Goal: Task Accomplishment & Management: Manage account settings

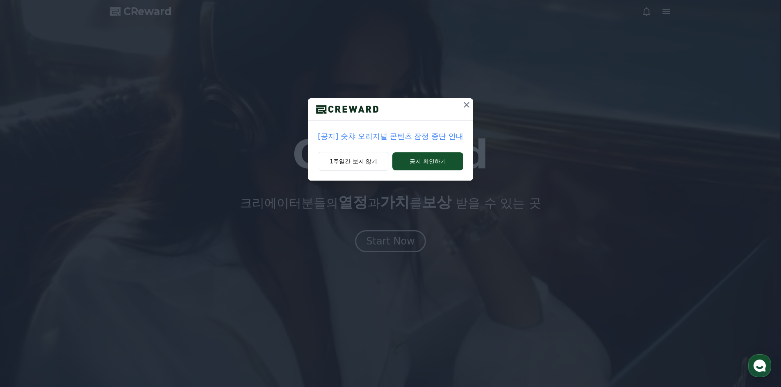
click at [460, 107] on button at bounding box center [466, 104] width 13 height 13
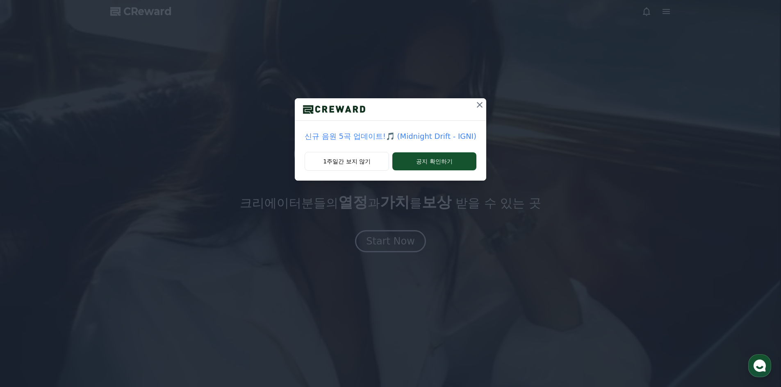
click at [465, 100] on div at bounding box center [390, 109] width 191 height 23
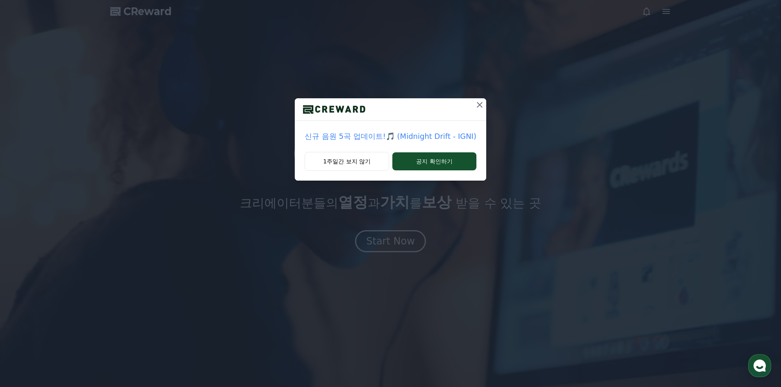
click at [478, 98] on div "신규 음원 5곡 업데이트!🎵 (Midnight Drift - IGNI) 1주일간 보지 않기 공지 확인하기" at bounding box center [390, 97] width 781 height 194
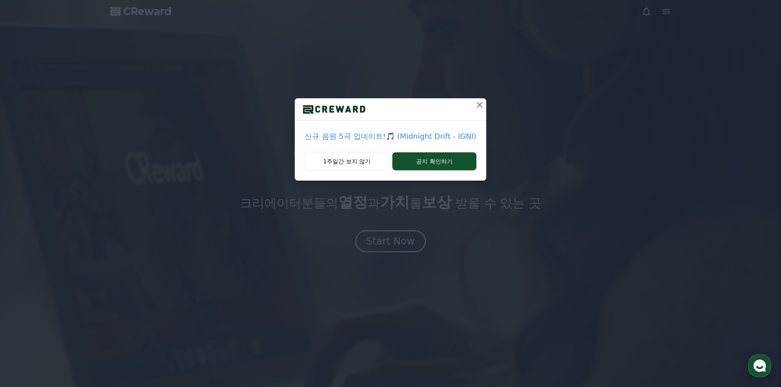
click at [481, 103] on icon at bounding box center [480, 105] width 6 height 6
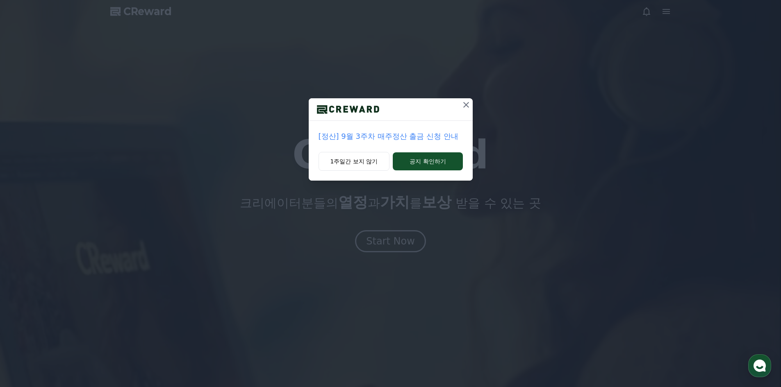
click at [469, 102] on icon at bounding box center [466, 105] width 10 height 10
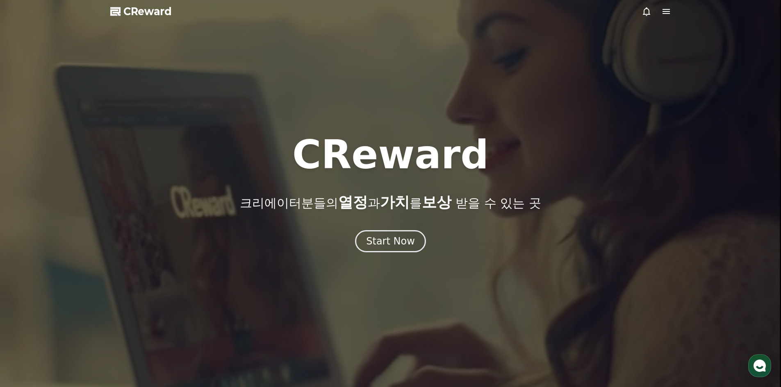
click at [667, 12] on icon at bounding box center [666, 11] width 7 height 5
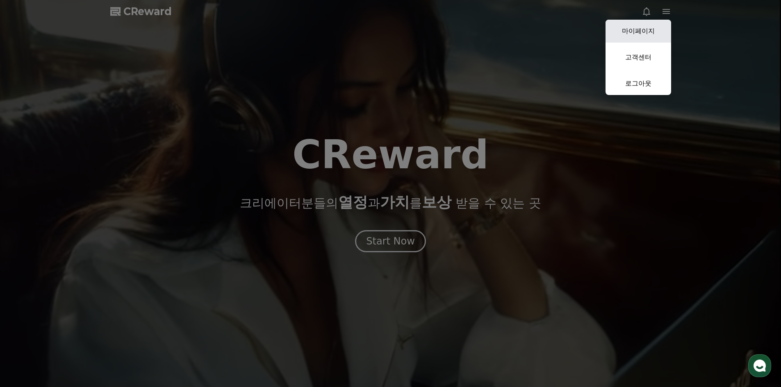
click at [652, 30] on link "마이페이지" at bounding box center [639, 31] width 66 height 23
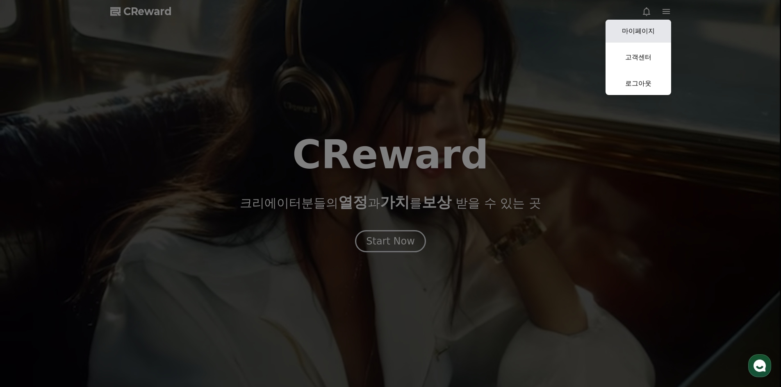
select select "**********"
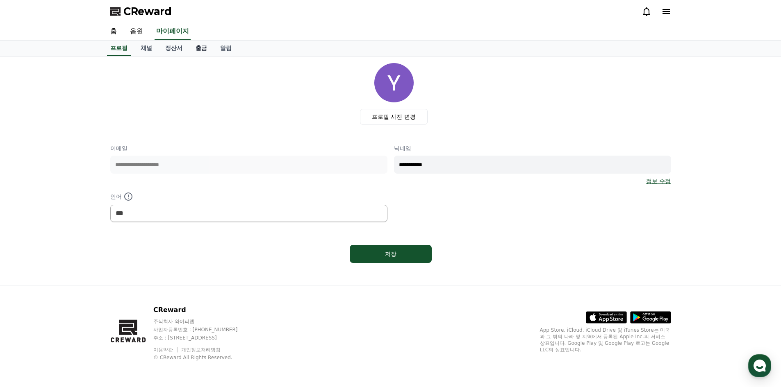
click at [193, 50] on link "출금" at bounding box center [201, 49] width 25 height 16
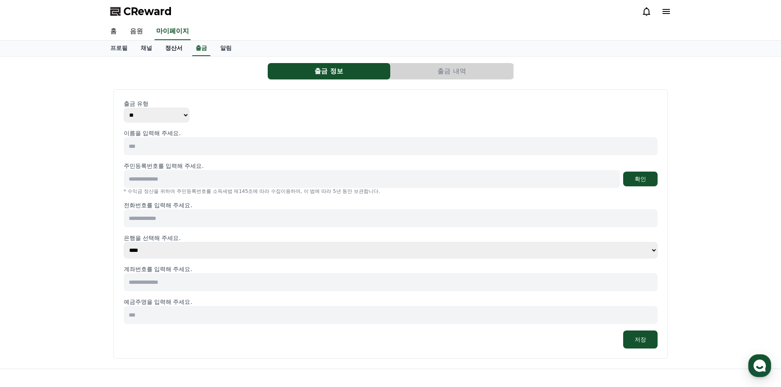
click at [179, 50] on link "정산서" at bounding box center [174, 49] width 30 height 16
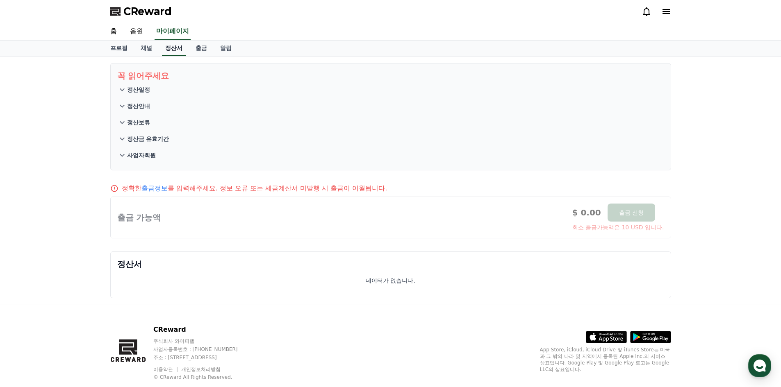
click at [165, 51] on link "정산서" at bounding box center [174, 49] width 24 height 16
click at [153, 50] on link "채널" at bounding box center [146, 49] width 25 height 16
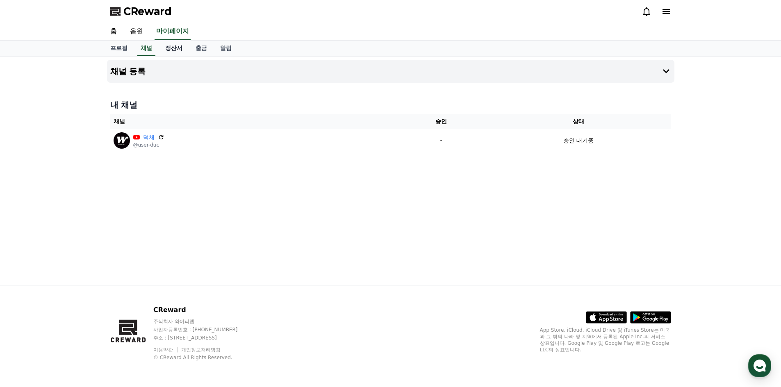
click at [168, 50] on link "정산서" at bounding box center [174, 49] width 30 height 16
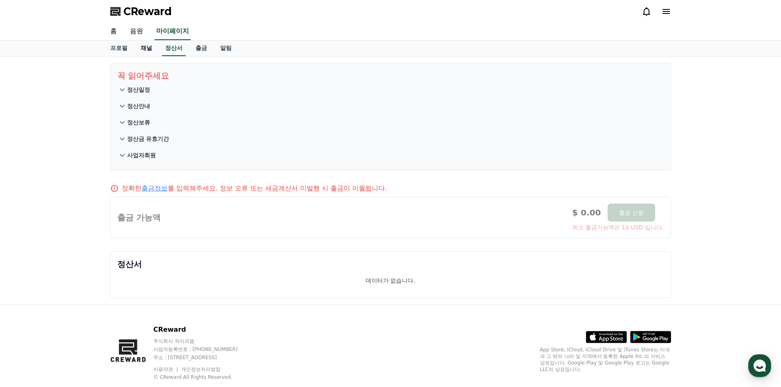
click at [152, 47] on link "채널" at bounding box center [146, 49] width 25 height 16
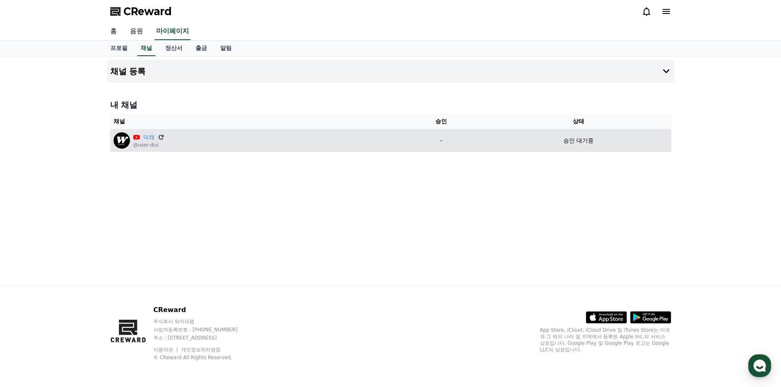
click at [160, 137] on icon at bounding box center [160, 137] width 7 height 7
click at [143, 139] on link "덕채" at bounding box center [148, 137] width 11 height 9
click at [606, 151] on td "승인 대기중" at bounding box center [578, 140] width 185 height 23
drag, startPoint x: 467, startPoint y: 139, endPoint x: 438, endPoint y: 138, distance: 29.1
click at [467, 139] on p "-" at bounding box center [440, 141] width 83 height 9
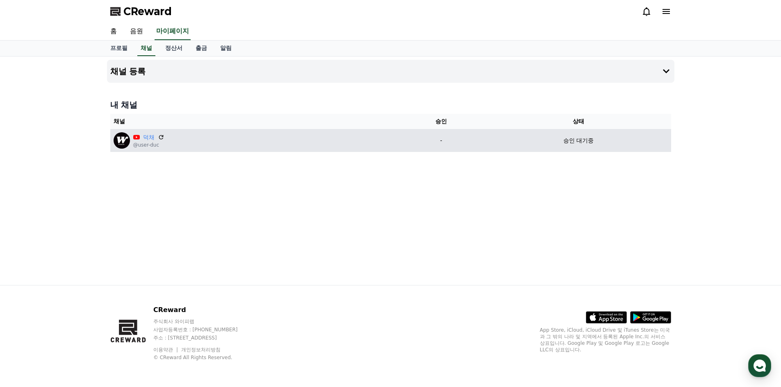
click at [438, 138] on p "-" at bounding box center [440, 141] width 83 height 9
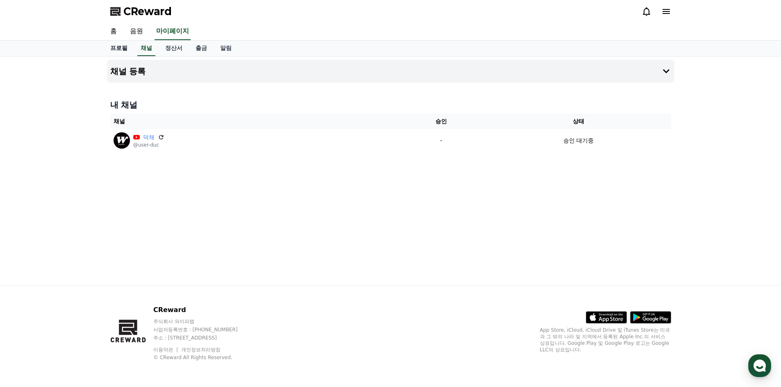
click at [116, 50] on link "프로필" at bounding box center [119, 49] width 30 height 16
select select "**********"
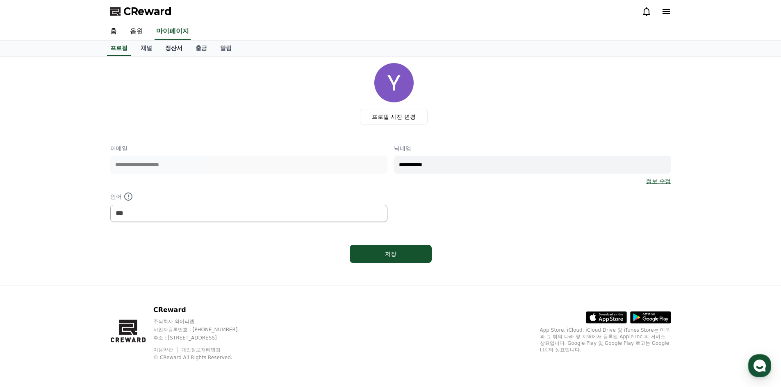
click at [184, 52] on link "정산서" at bounding box center [174, 49] width 30 height 16
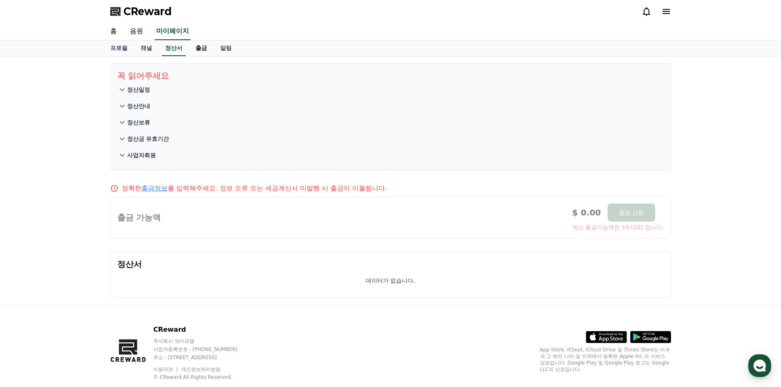
click at [203, 52] on link "출금" at bounding box center [201, 49] width 25 height 16
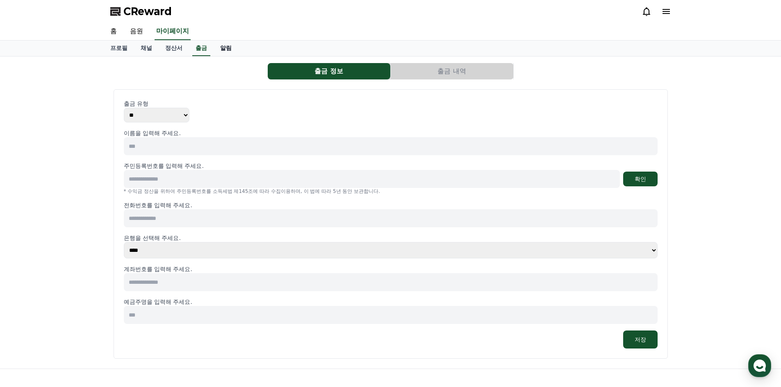
click at [220, 49] on link "알림" at bounding box center [226, 49] width 25 height 16
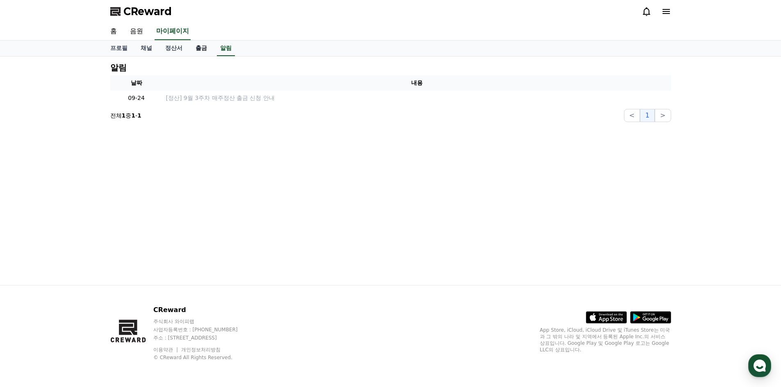
click at [206, 50] on link "출금" at bounding box center [201, 49] width 25 height 16
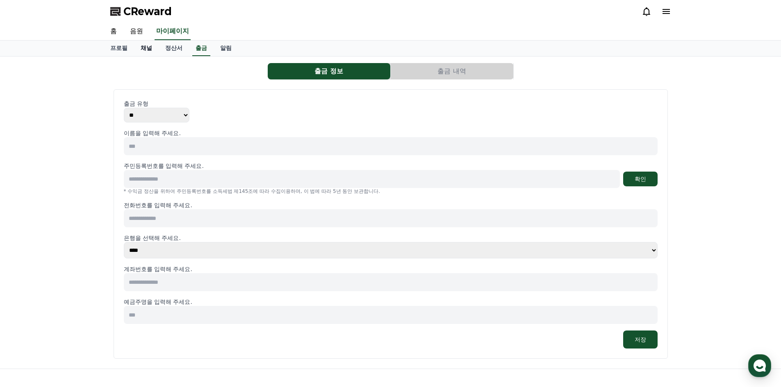
click at [151, 46] on link "채널" at bounding box center [146, 49] width 25 height 16
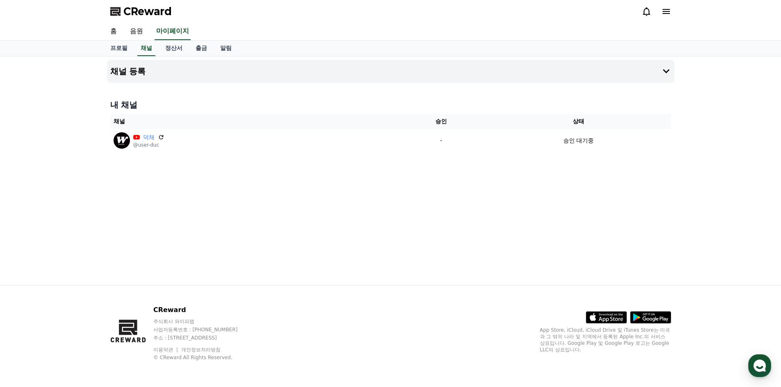
click at [136, 45] on div "프로필 채널 정산서 출금 알림" at bounding box center [391, 49] width 574 height 16
click at [124, 47] on link "프로필" at bounding box center [119, 49] width 30 height 16
select select "**********"
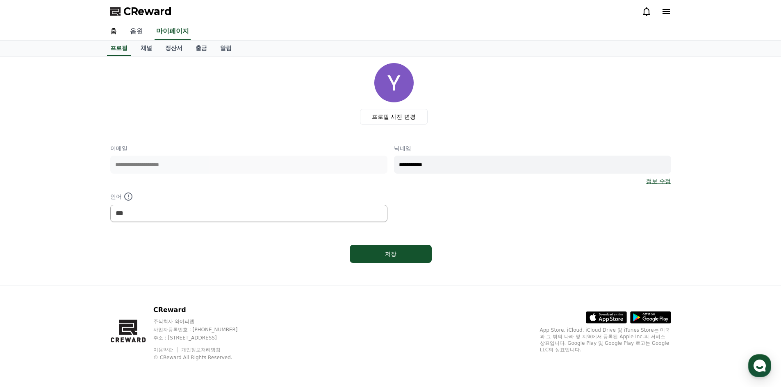
click at [144, 30] on link "음원" at bounding box center [136, 31] width 26 height 17
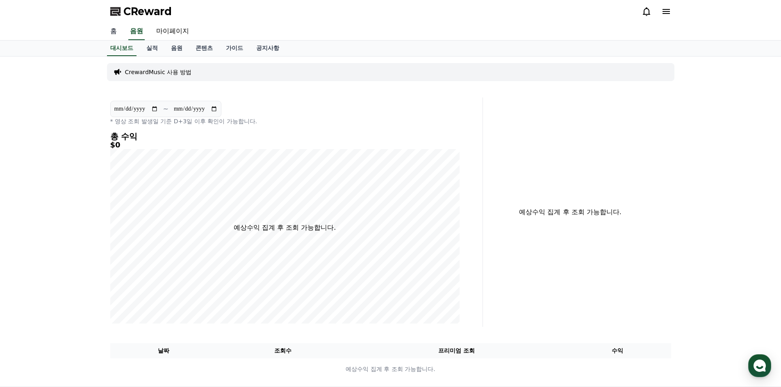
click at [121, 34] on link "홈" at bounding box center [114, 31] width 20 height 17
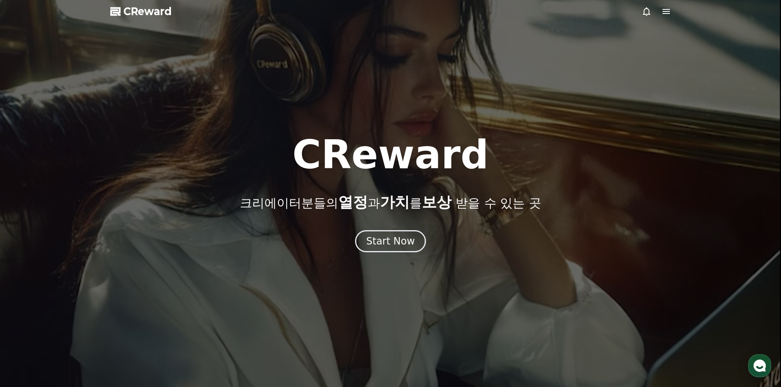
click at [666, 5] on div at bounding box center [390, 193] width 781 height 387
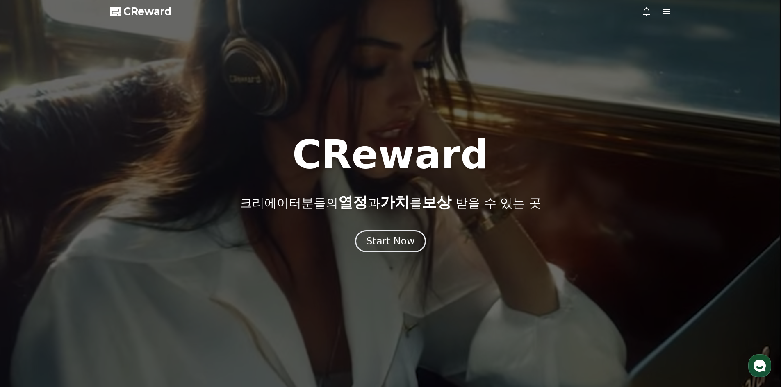
click at [665, 8] on icon at bounding box center [666, 12] width 10 height 10
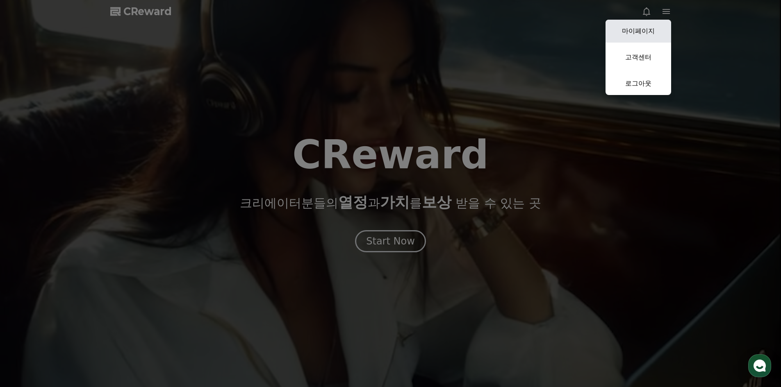
click at [652, 31] on link "마이페이지" at bounding box center [639, 31] width 66 height 23
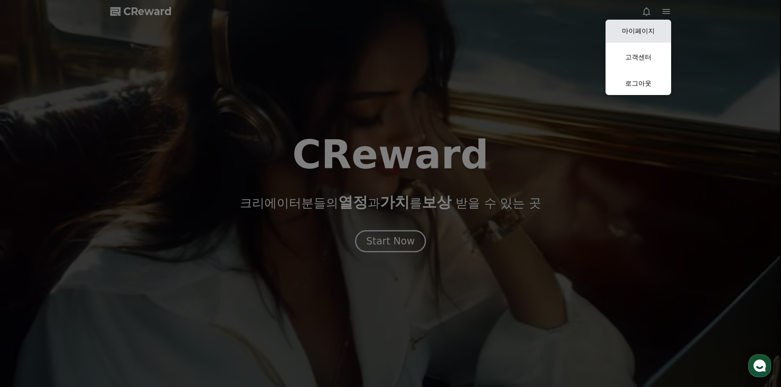
select select "**********"
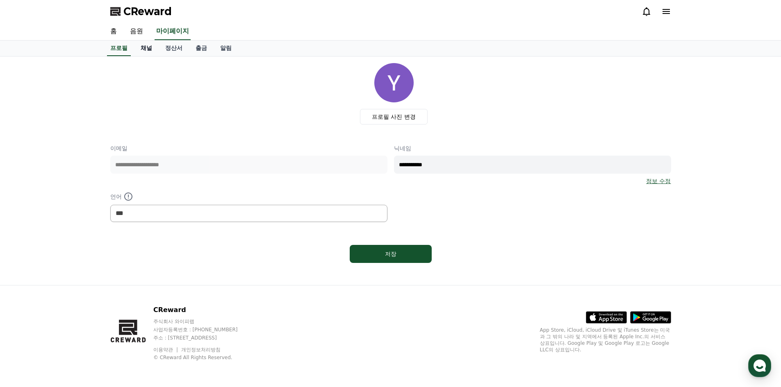
click at [147, 50] on link "채널" at bounding box center [146, 49] width 25 height 16
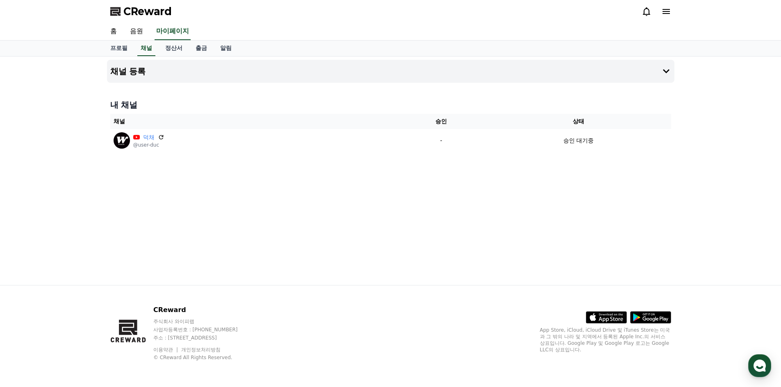
drag, startPoint x: 504, startPoint y: 180, endPoint x: 495, endPoint y: 153, distance: 28.3
click at [504, 179] on div "채널 등록 내 채널 채널 승인 상태 덕채 @user-duc - 승인 대기중" at bounding box center [391, 171] width 574 height 229
drag, startPoint x: 492, startPoint y: 148, endPoint x: 273, endPoint y: 125, distance: 220.6
click at [492, 148] on td "승인 대기중" at bounding box center [578, 140] width 185 height 23
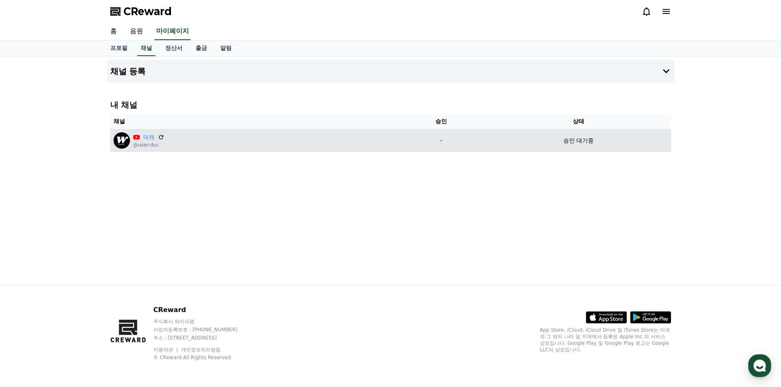
click at [117, 142] on img at bounding box center [122, 140] width 16 height 16
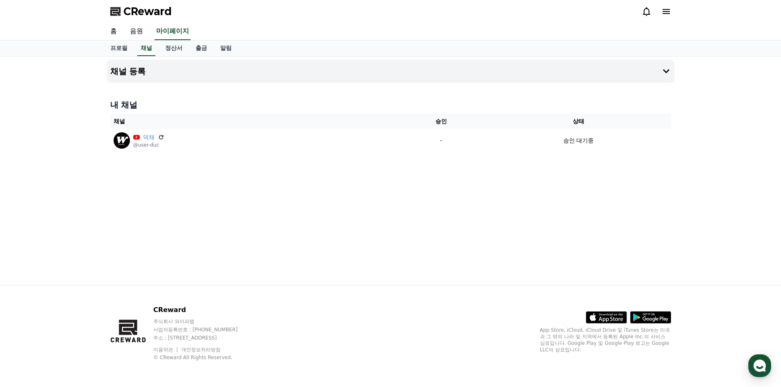
click at [124, 103] on h4 "내 채널" at bounding box center [390, 104] width 561 height 11
click at [132, 100] on h4 "내 채널" at bounding box center [390, 104] width 561 height 11
click at [668, 71] on icon at bounding box center [666, 71] width 7 height 4
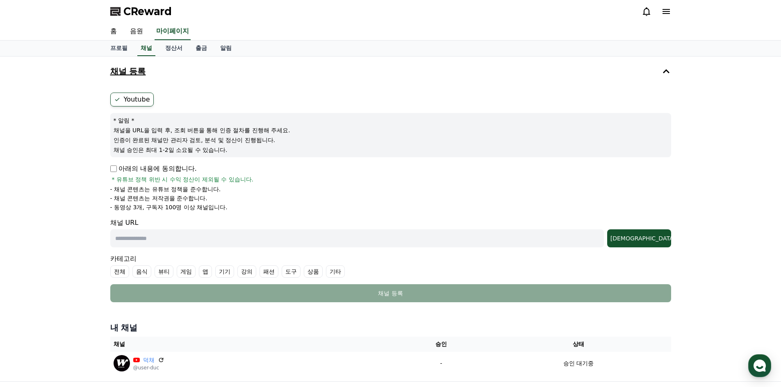
drag, startPoint x: 191, startPoint y: 133, endPoint x: 230, endPoint y: 133, distance: 39.4
click at [230, 133] on p "채널을 URL을 입력 후, 조회 버튼을 통해 인증 절차를 진행해 주세요." at bounding box center [391, 130] width 554 height 8
click at [169, 144] on p "인증이 완료된 채널만 관리자 검토, 분석 및 정산이 진행됩니다." at bounding box center [391, 140] width 554 height 8
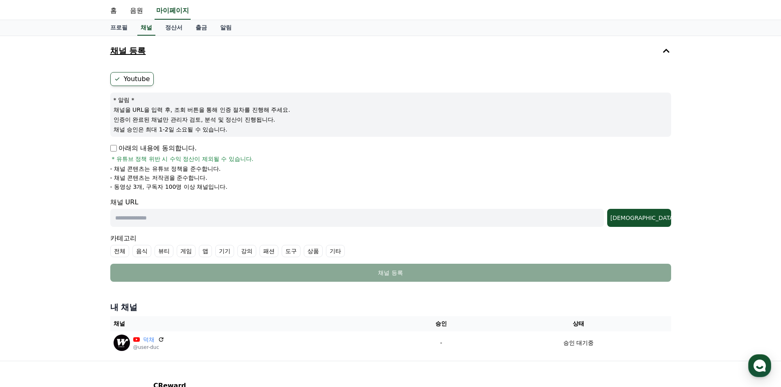
scroll to position [14, 0]
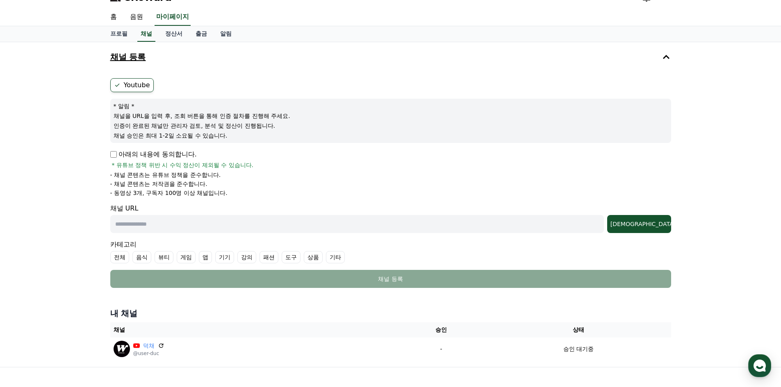
drag, startPoint x: 399, startPoint y: 225, endPoint x: 405, endPoint y: 226, distance: 6.3
click at [399, 225] on input "text" at bounding box center [357, 224] width 494 height 18
type input "**********"
click at [659, 222] on div "[DEMOGRAPHIC_DATA]" at bounding box center [639, 224] width 57 height 8
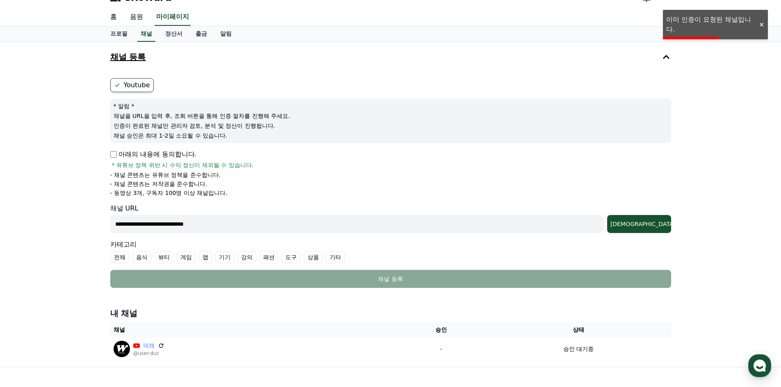
scroll to position [0, 0]
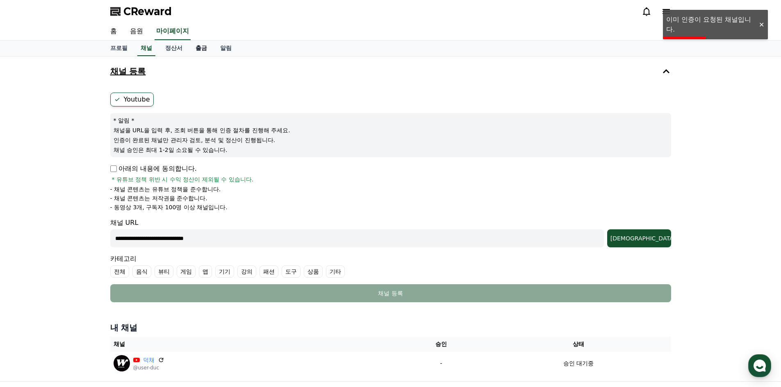
click at [209, 49] on link "출금" at bounding box center [201, 49] width 25 height 16
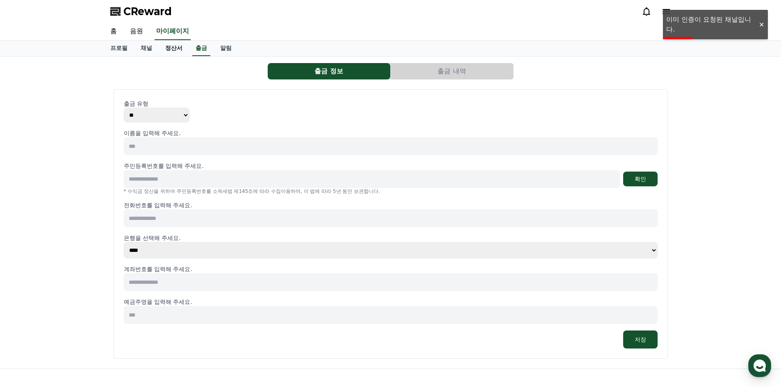
click at [170, 51] on link "정산서" at bounding box center [174, 49] width 30 height 16
